Goal: Navigation & Orientation: Find specific page/section

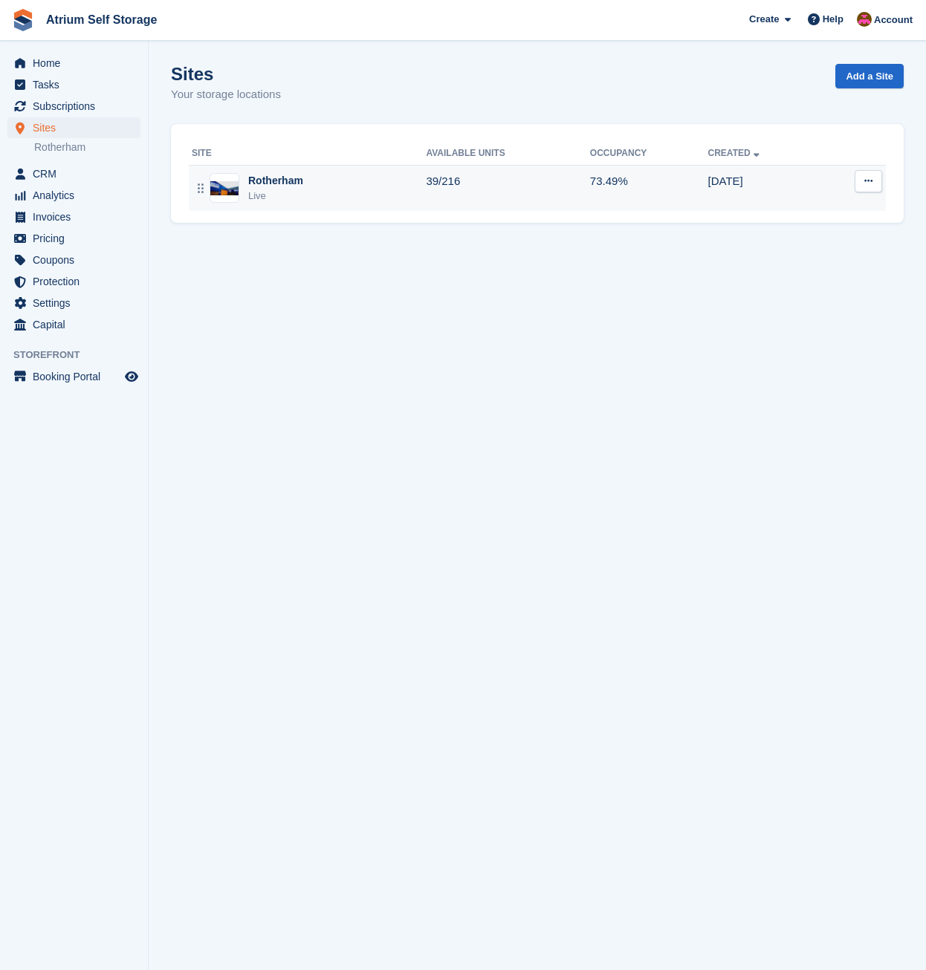
click at [232, 187] on img at bounding box center [224, 188] width 28 height 14
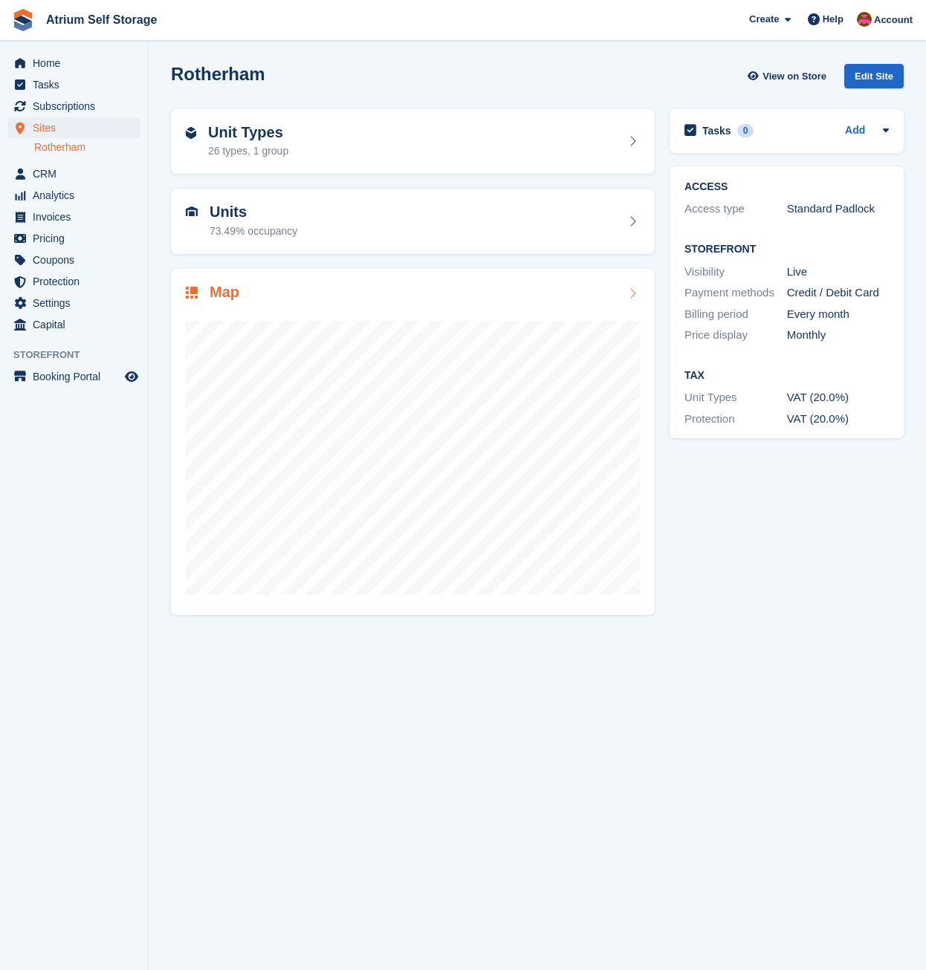
click at [195, 293] on img at bounding box center [192, 293] width 12 height 12
